Goal: Navigation & Orientation: Find specific page/section

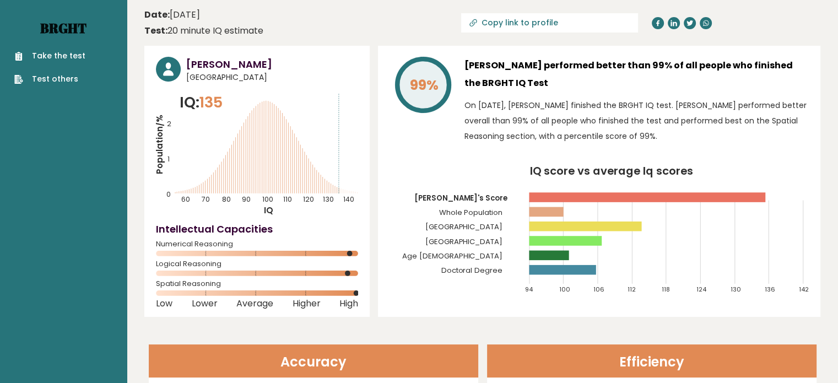
click at [73, 30] on link "Brght" at bounding box center [63, 28] width 46 height 18
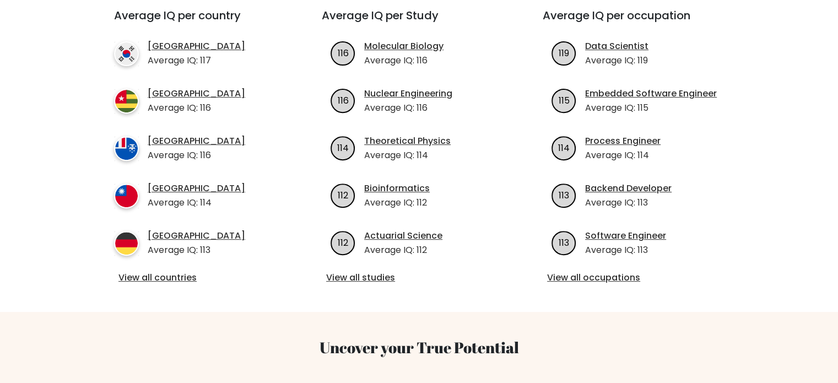
scroll to position [441, 0]
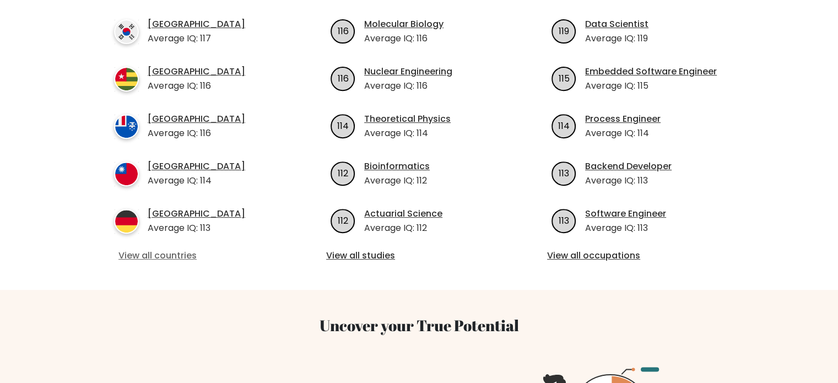
click at [144, 249] on link "View all countries" at bounding box center [197, 255] width 159 height 13
